Goal: Task Accomplishment & Management: Use online tool/utility

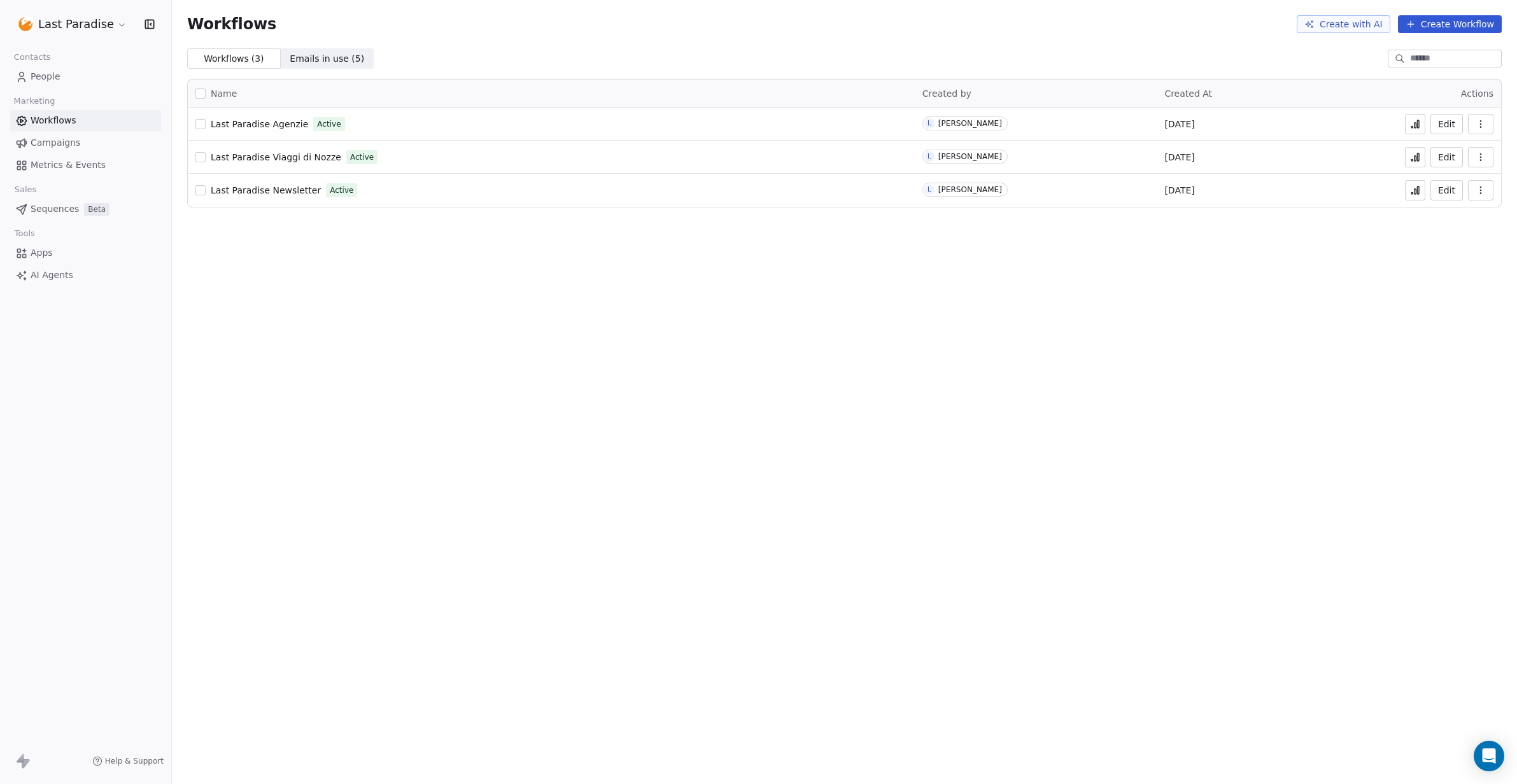
click at [48, 120] on span "Workflows" at bounding box center [53, 120] width 46 height 13
click at [51, 144] on span "Campaigns" at bounding box center [55, 143] width 49 height 13
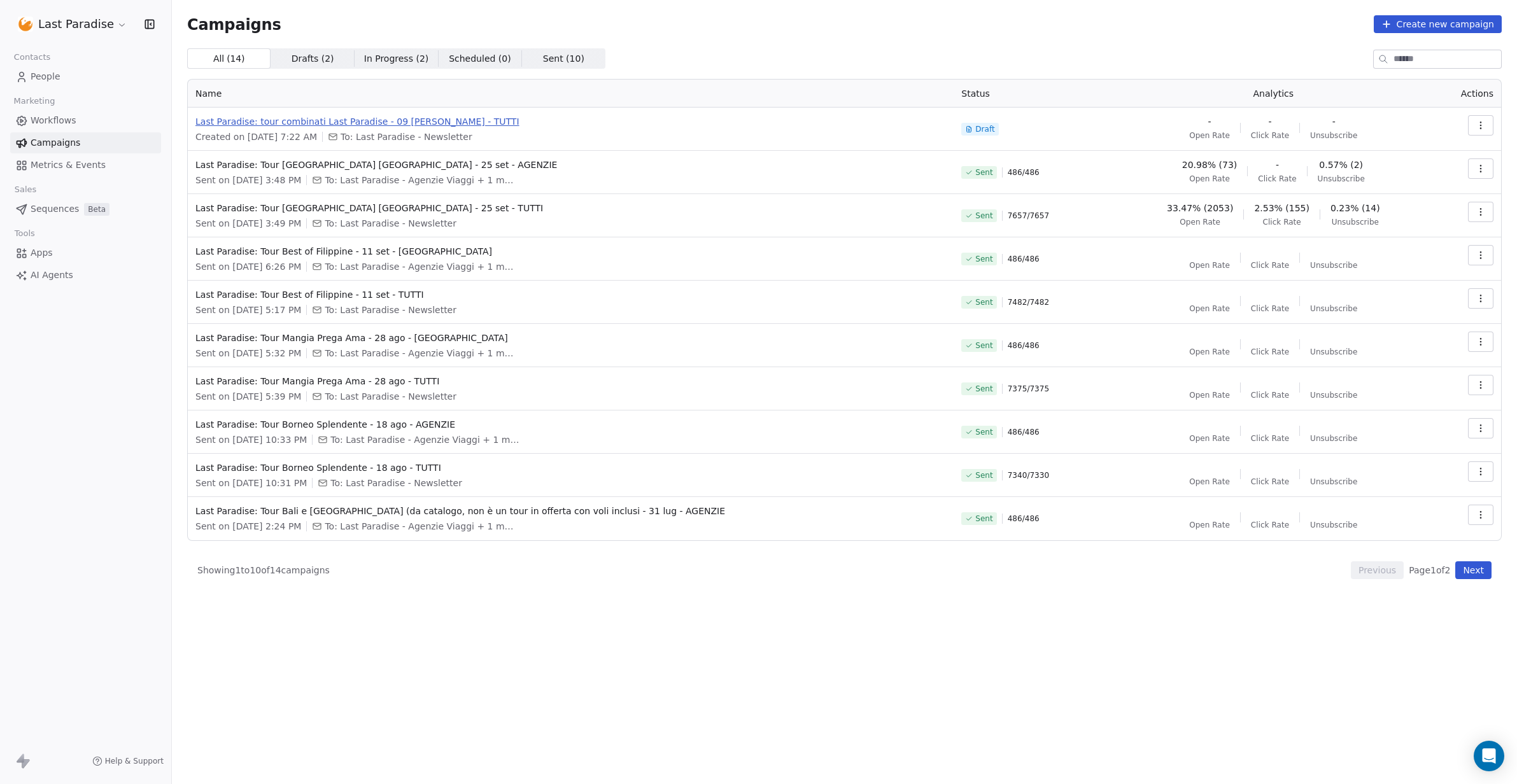
click at [396, 118] on span "Last Paradise: tour combinati Last Paradise - 09 [PERSON_NAME] - TUTTI" at bounding box center [571, 121] width 751 height 13
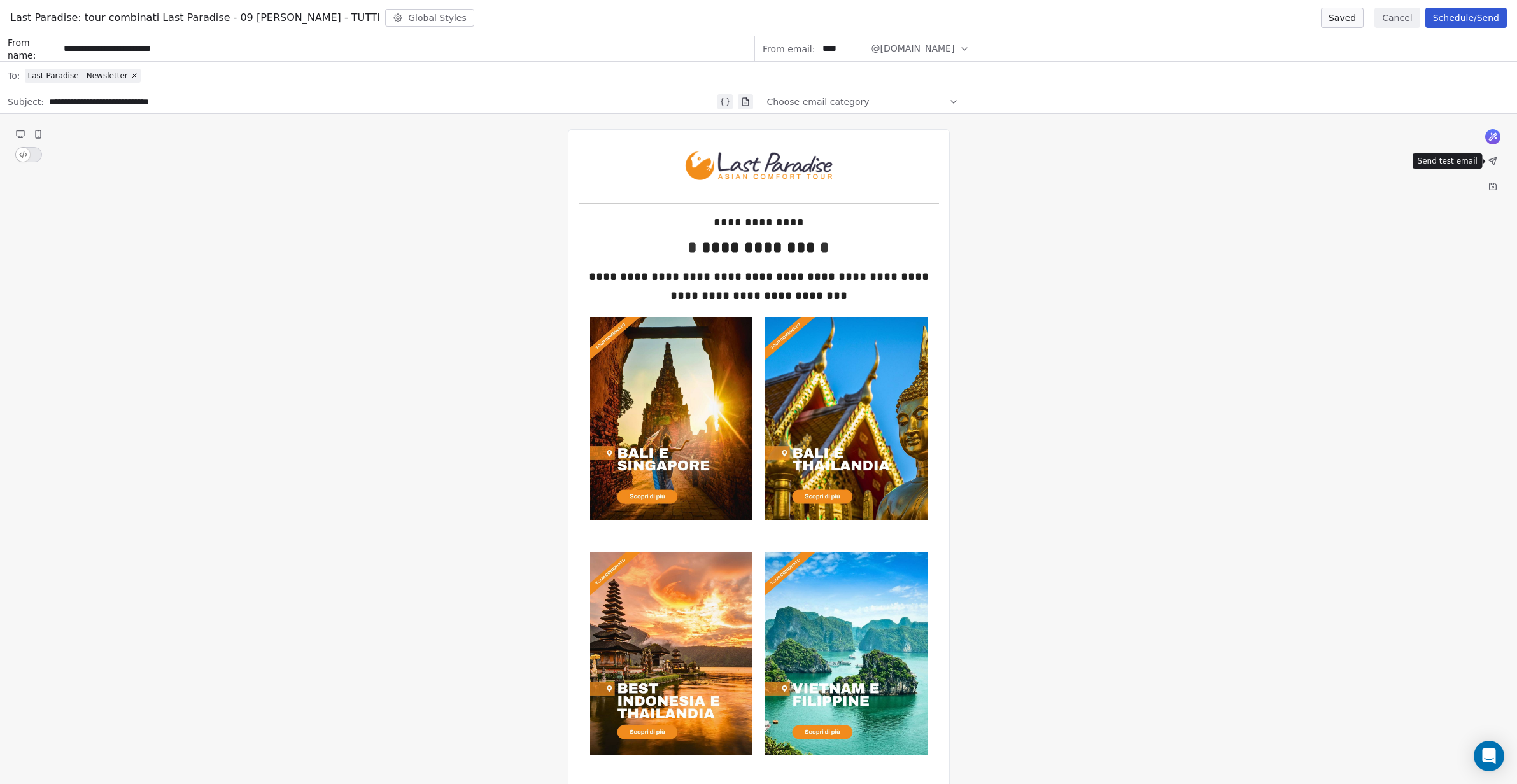
click at [1491, 162] on icon at bounding box center [1493, 161] width 8 height 8
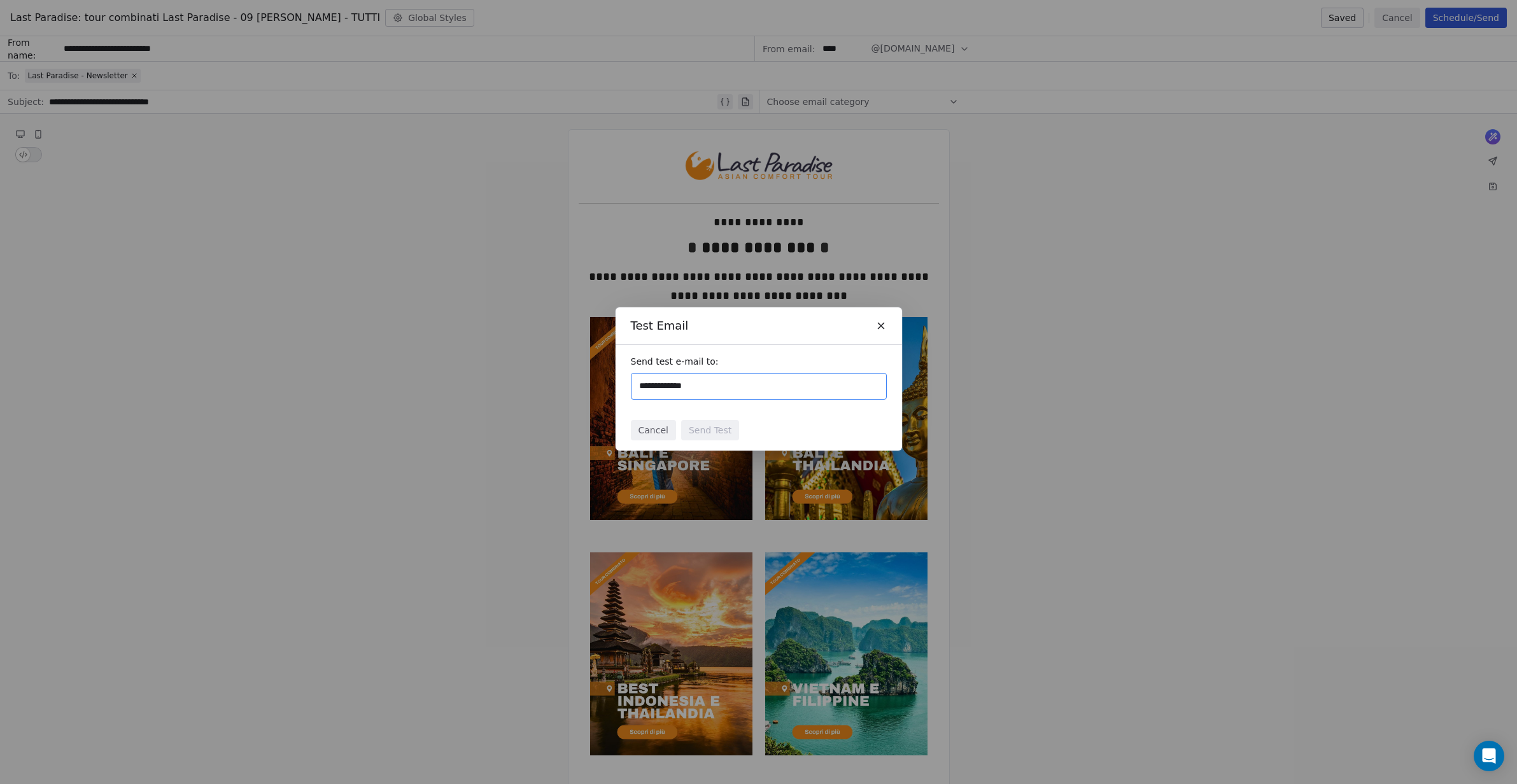
type input "**********"
click at [830, 421] on div "Cancel Send Test" at bounding box center [758, 431] width 286 height 41
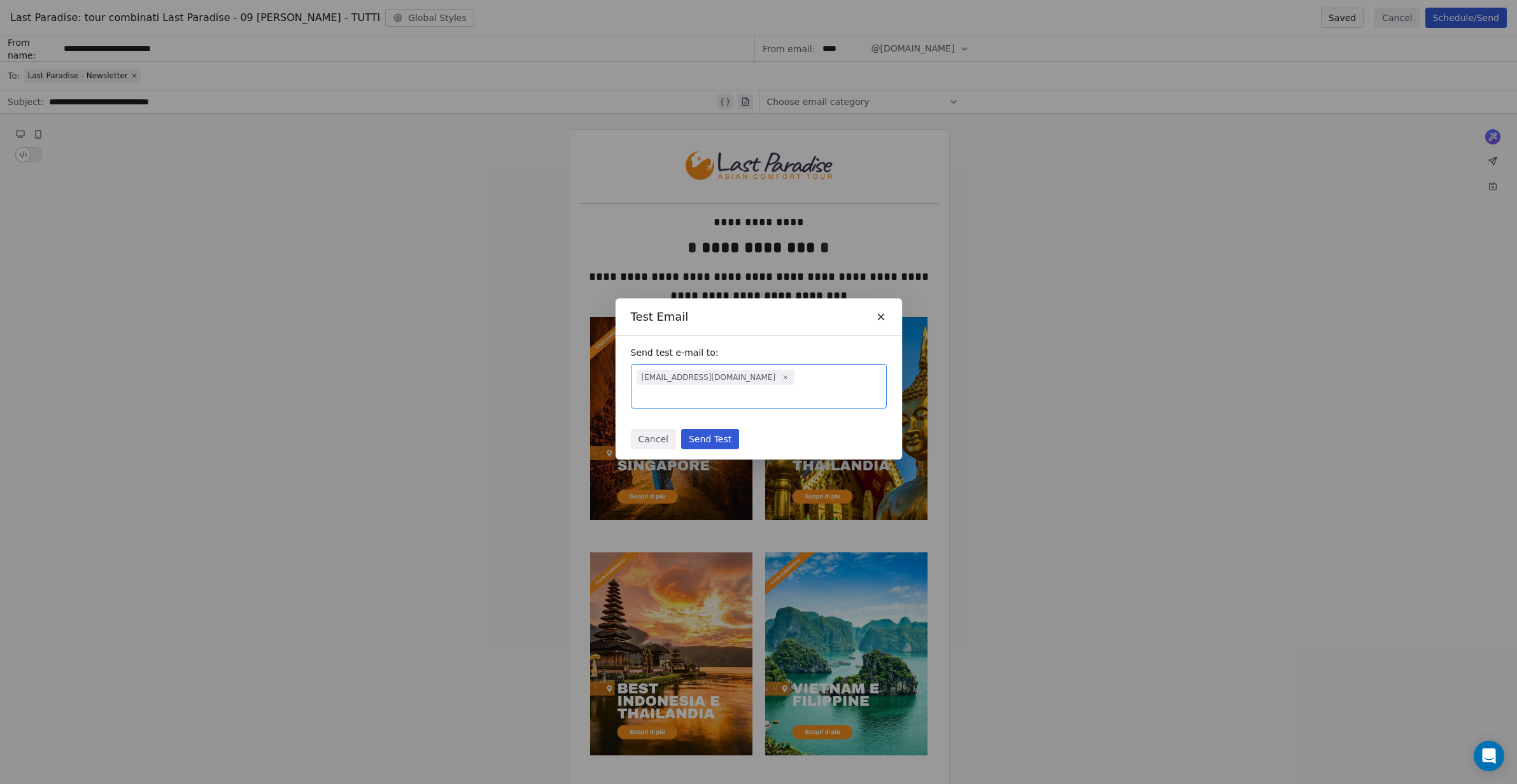
click at [706, 429] on button "Send Test" at bounding box center [710, 439] width 58 height 20
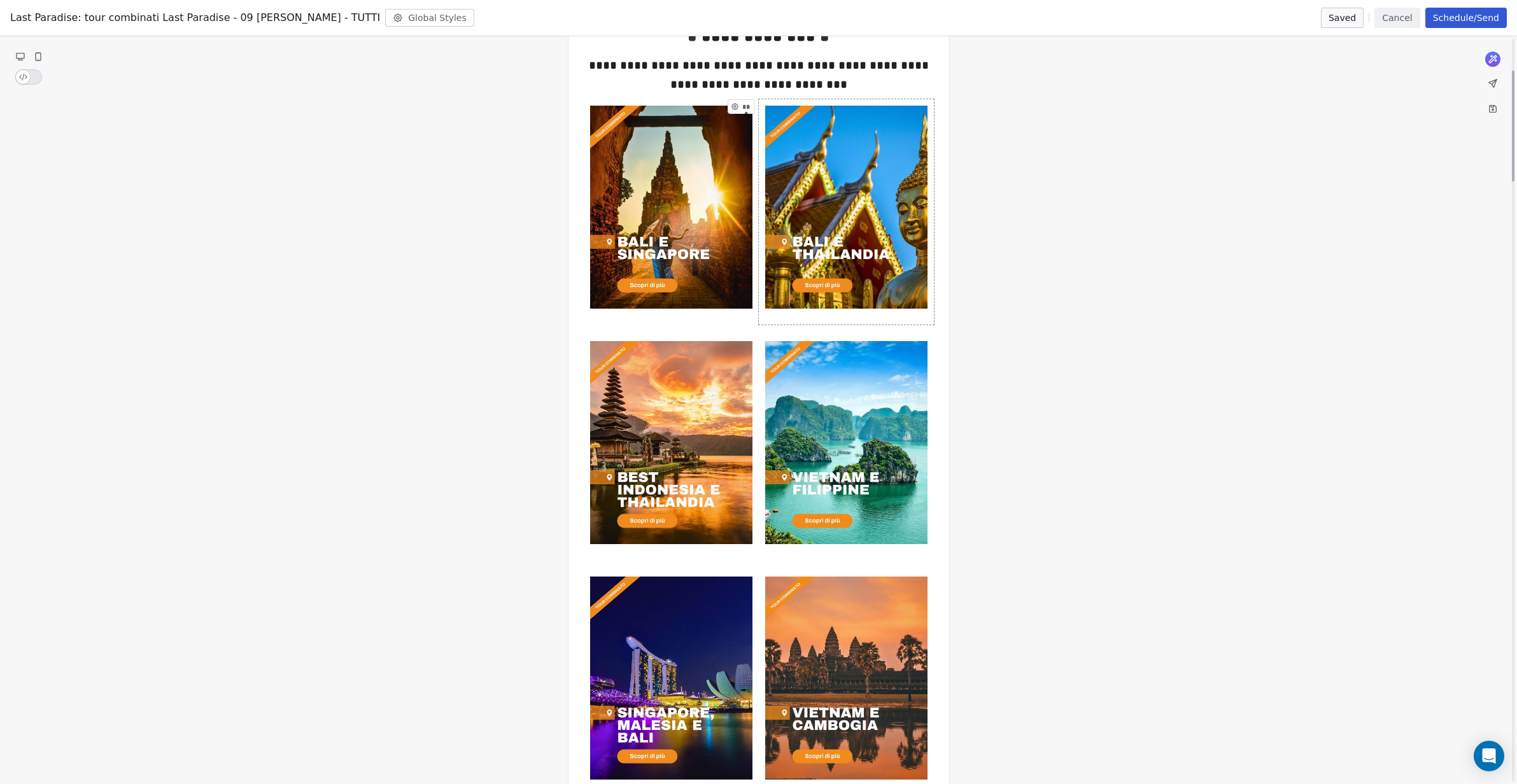
scroll to position [144, 0]
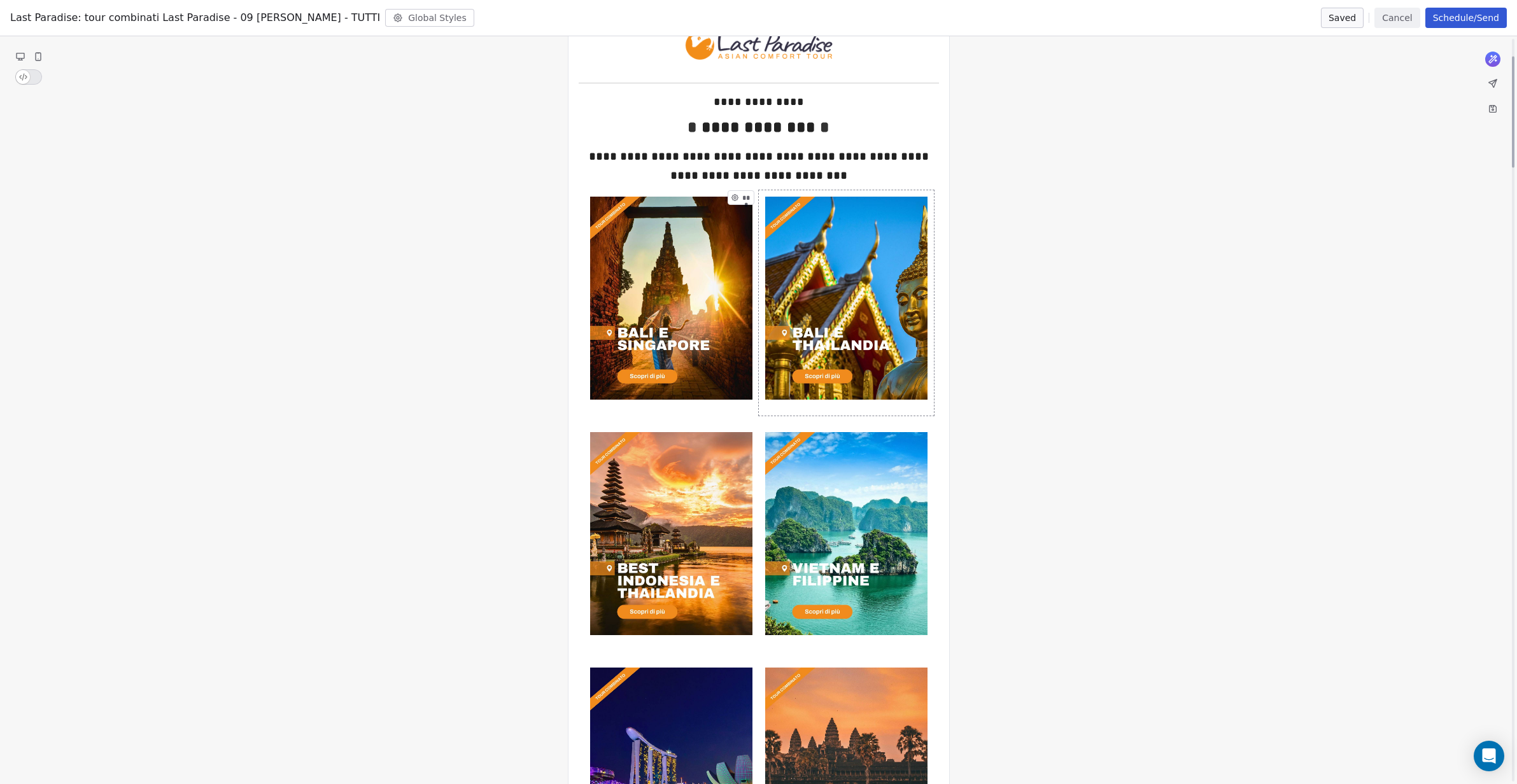
scroll to position [126, 0]
